Goal: Task Accomplishment & Management: Complete application form

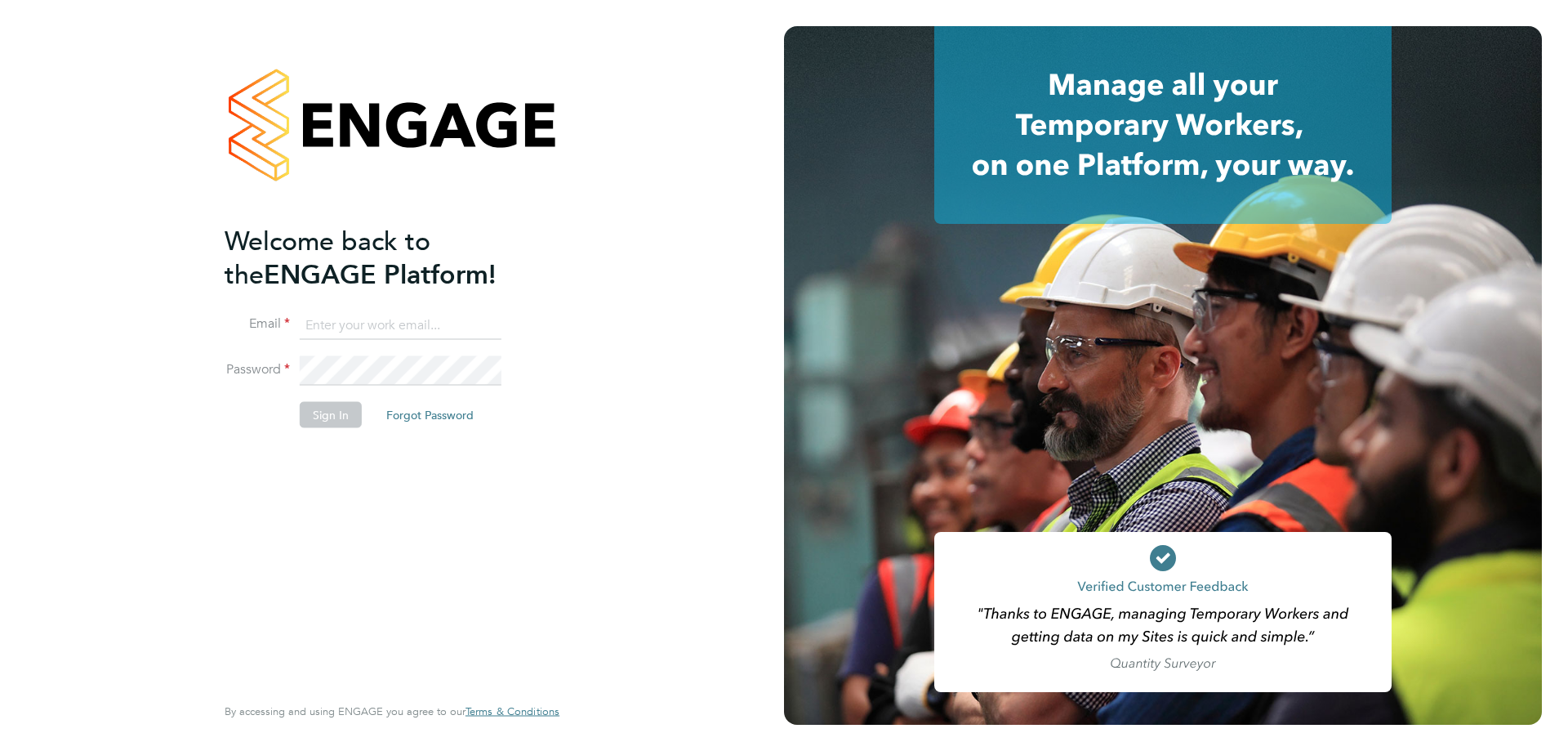
type input "cameronbishop@jambo.co"
click at [324, 416] on button "Sign In" at bounding box center [330, 414] width 62 height 27
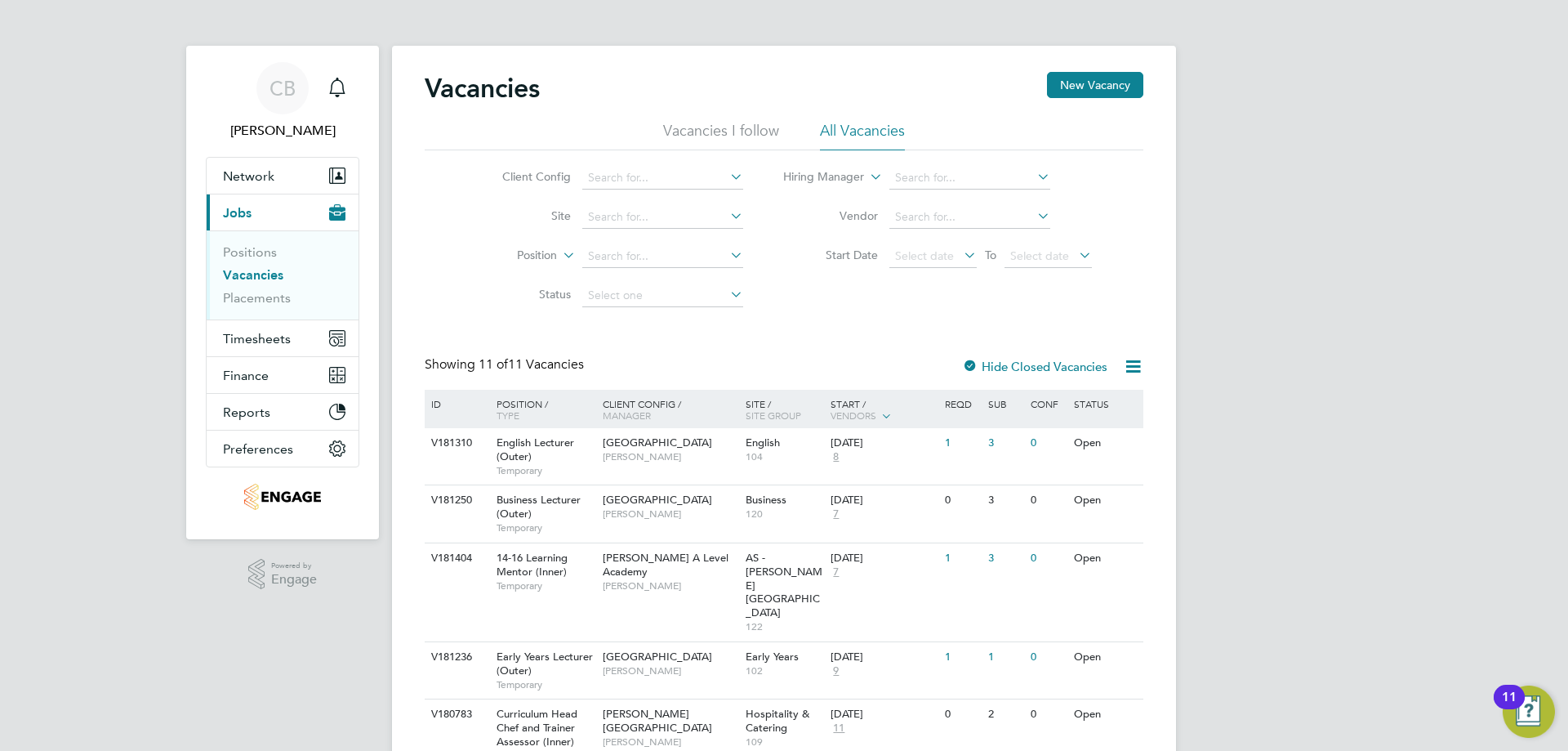
click at [1362, 280] on div "CB Cameron Bishop Notifications Applications: Network Team Members Businesses S…" at bounding box center [784, 602] width 1568 height 1203
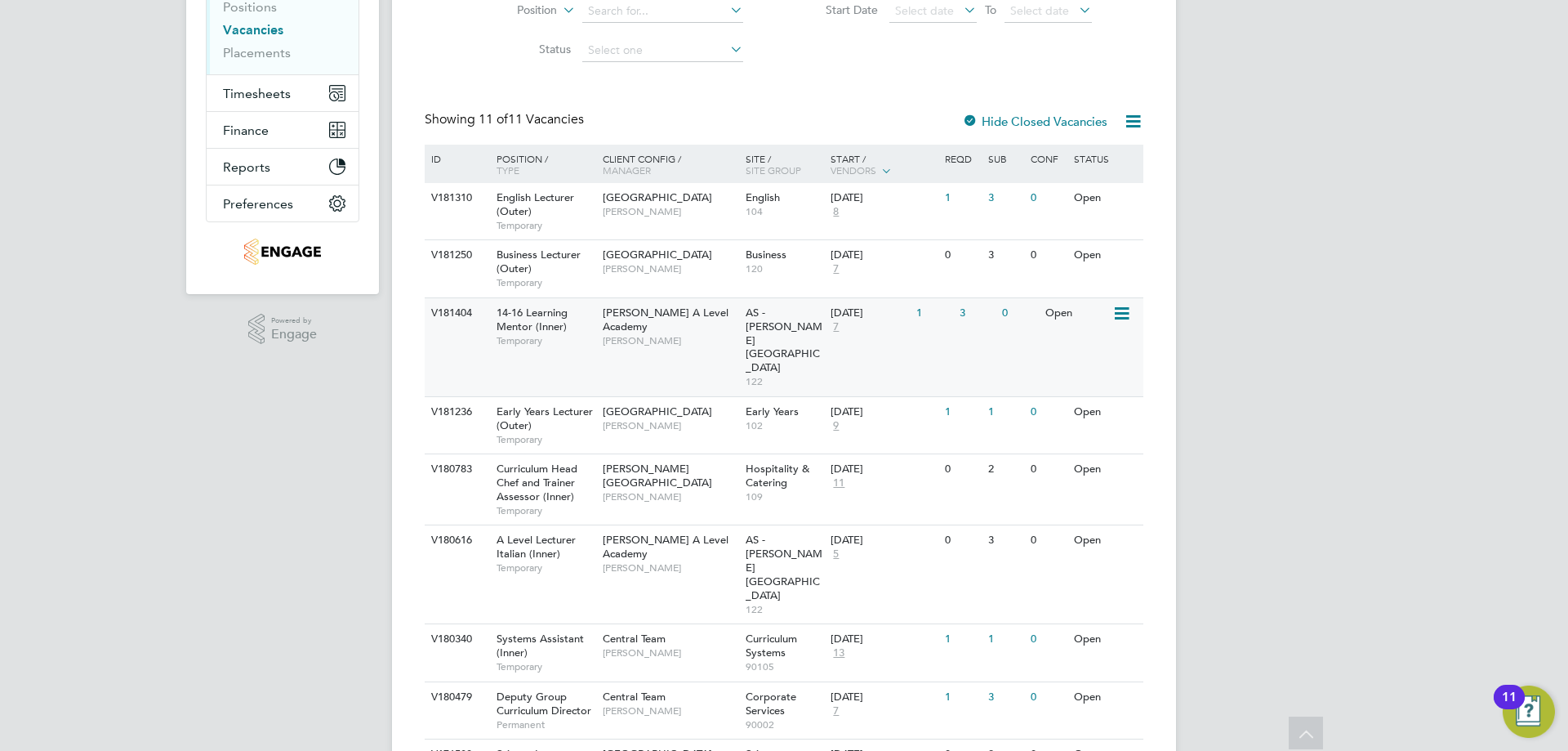
click at [602, 317] on span "[PERSON_NAME] A Level Academy" at bounding box center [665, 319] width 126 height 28
click at [646, 747] on span "[GEOGRAPHIC_DATA]" at bounding box center [656, 754] width 109 height 14
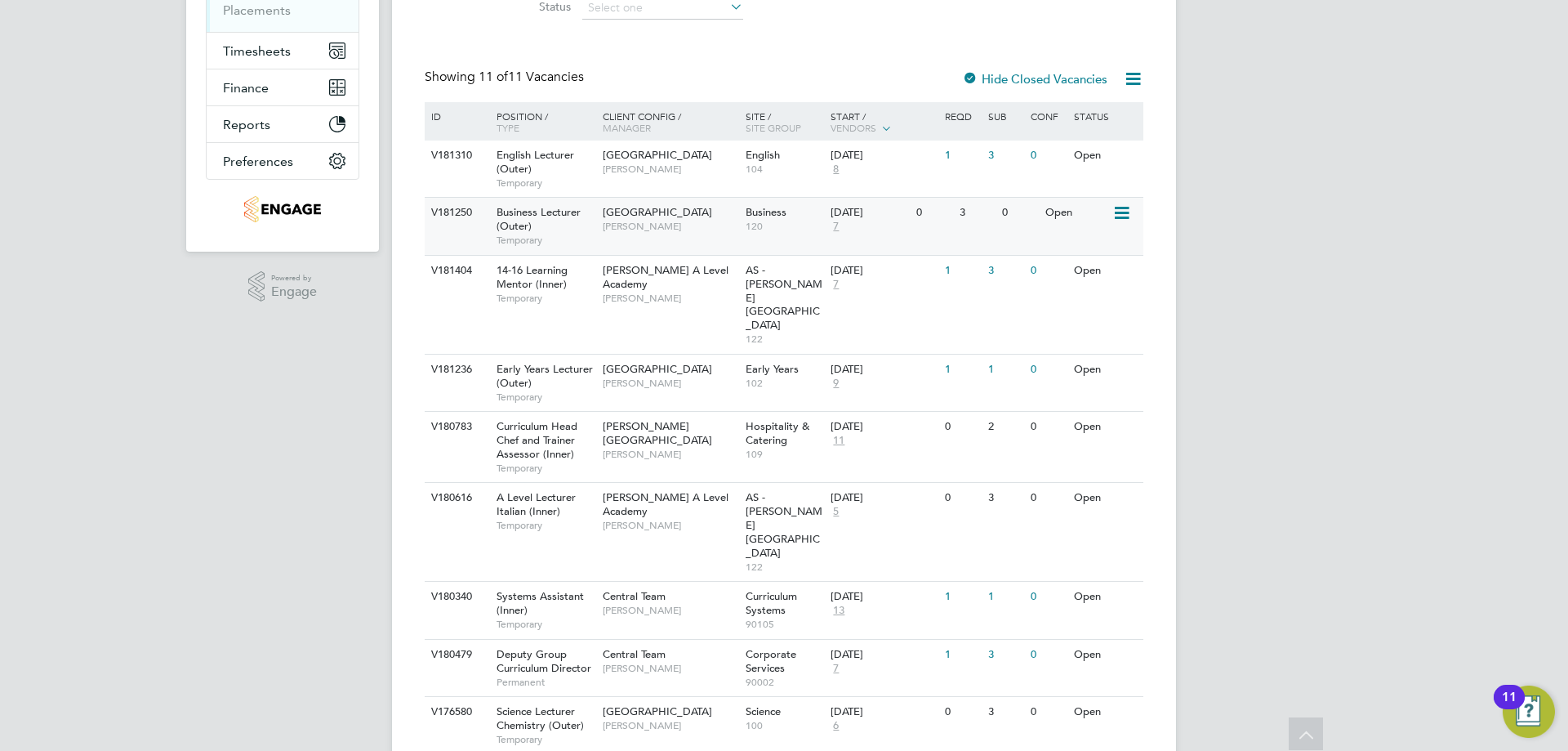
scroll to position [0, 0]
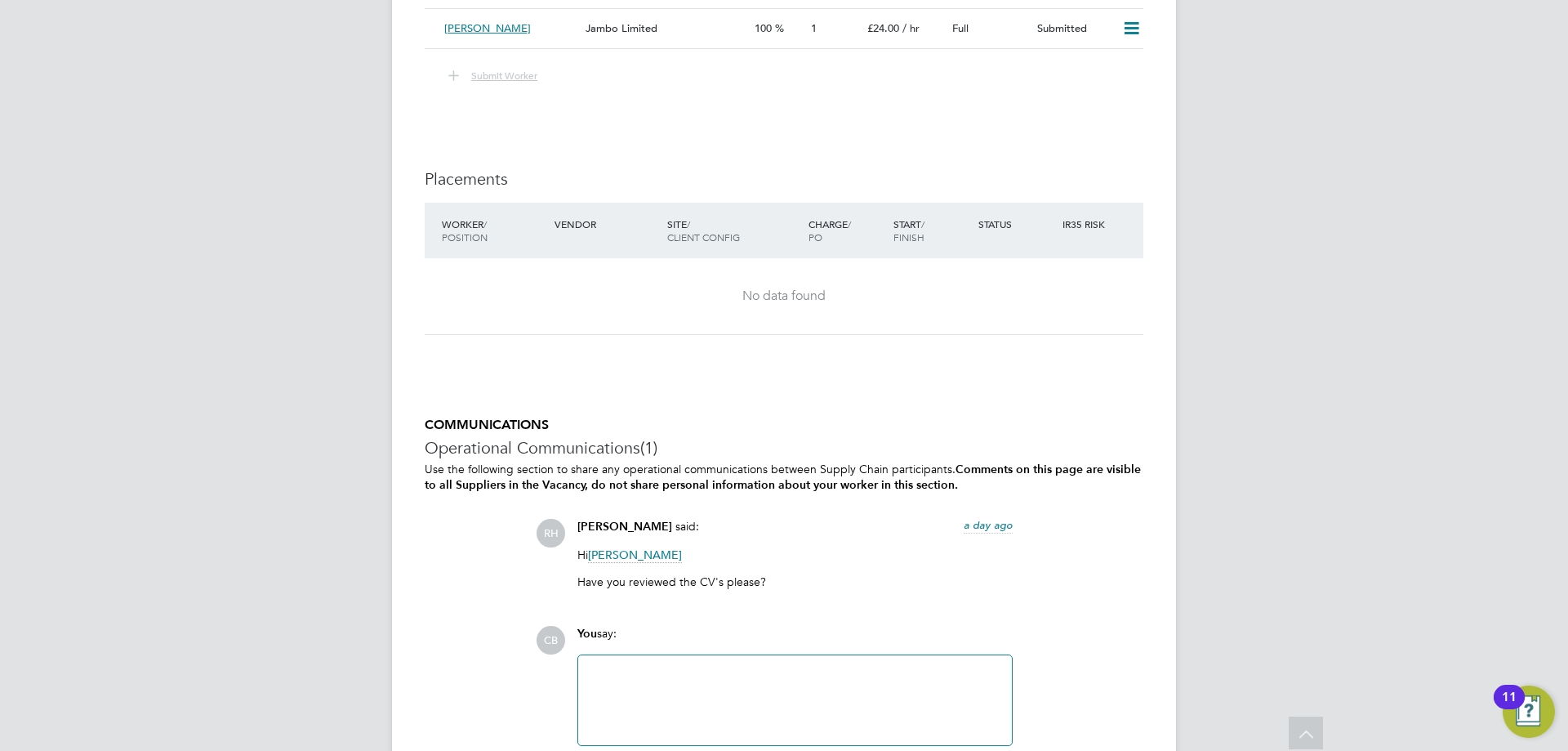
scroll to position [2975, 0]
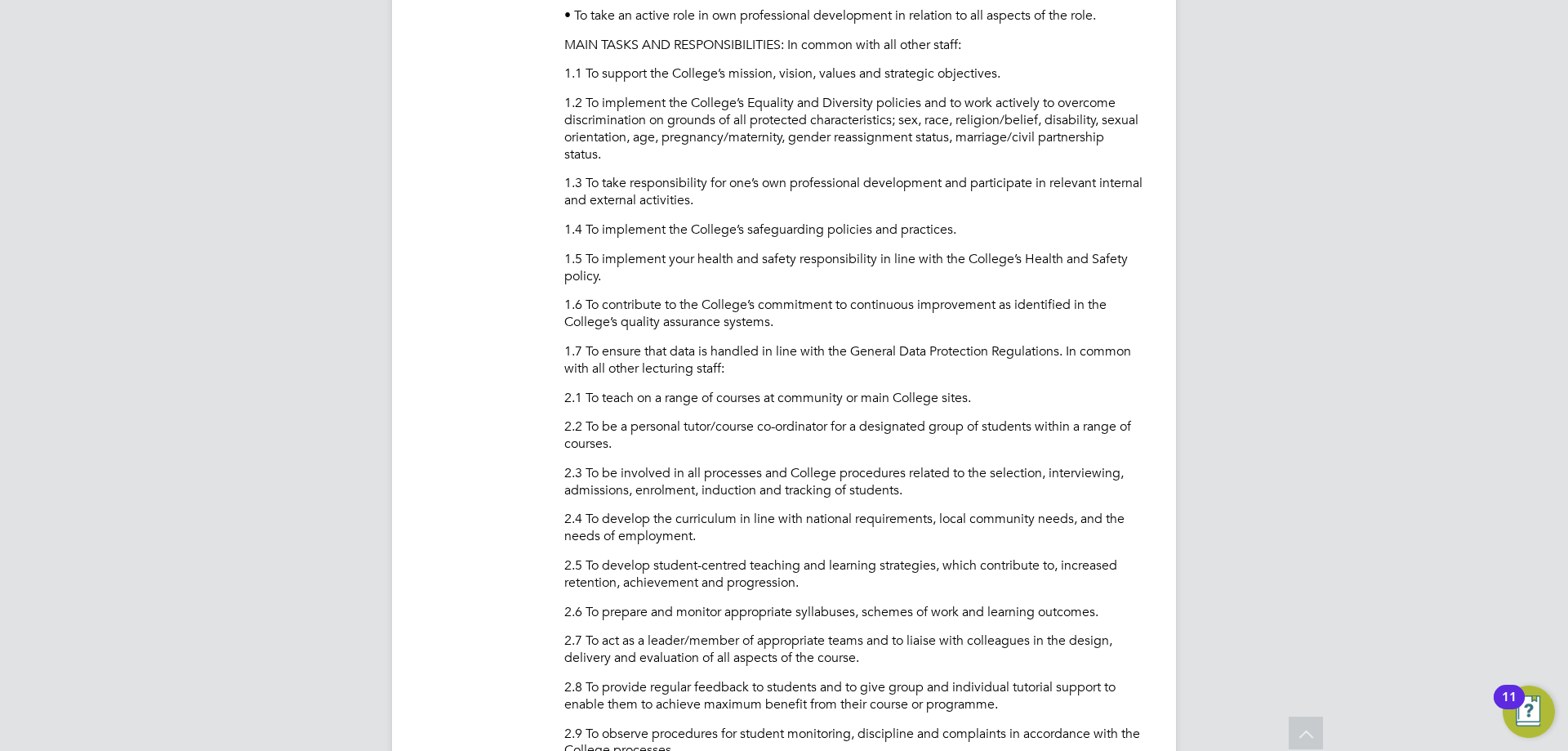
scroll to position [326, 0]
